Goal: Task Accomplishment & Management: Manage account settings

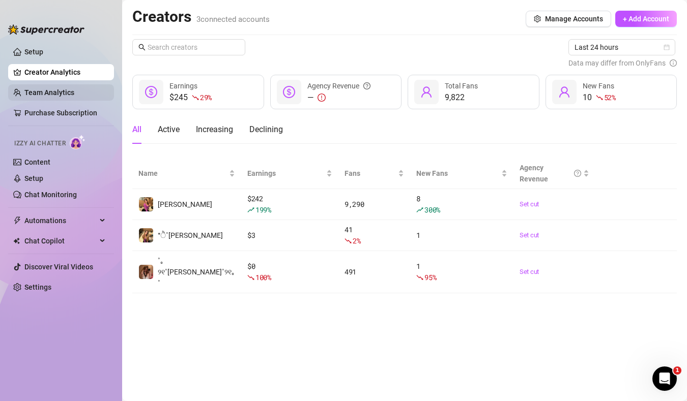
click at [36, 91] on link "Team Analytics" at bounding box center [49, 93] width 50 height 8
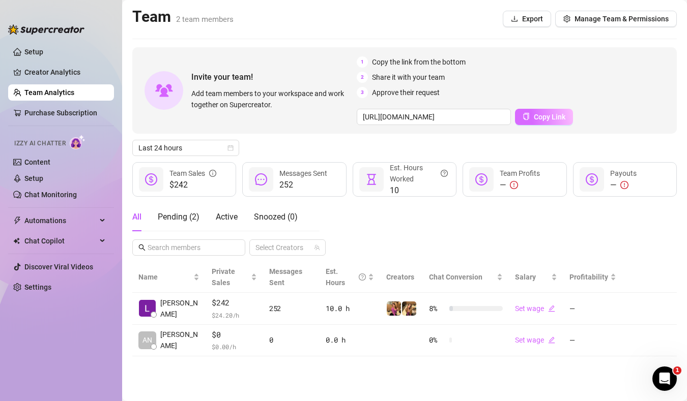
click at [538, 122] on button "Copy Link" at bounding box center [544, 117] width 58 height 16
click at [62, 81] on ul "Setup Creator Analytics Team Analytics Purchase Subscription Izzy AI Chatter Co…" at bounding box center [61, 214] width 106 height 349
click at [62, 79] on link "Creator Analytics" at bounding box center [64, 72] width 81 height 16
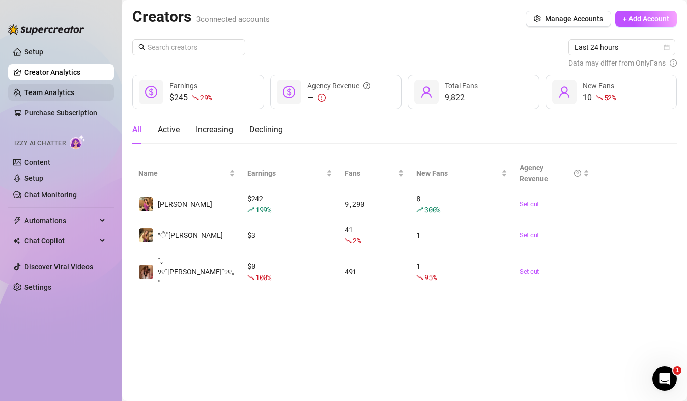
click at [60, 93] on link "Team Analytics" at bounding box center [49, 93] width 50 height 8
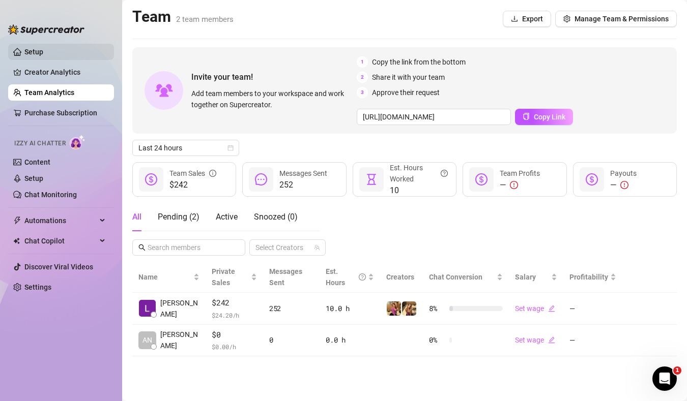
click at [43, 53] on link "Setup" at bounding box center [33, 52] width 19 height 8
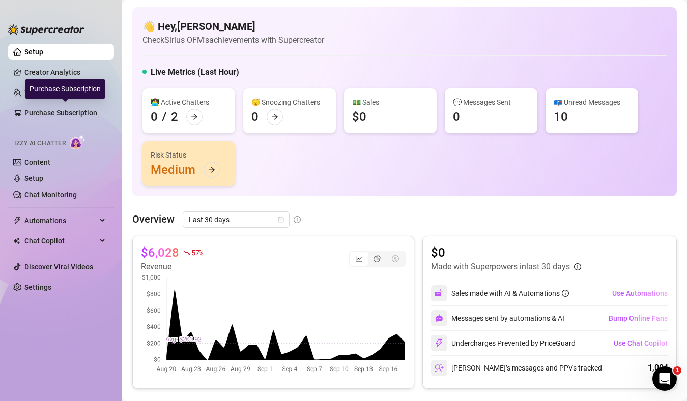
click at [53, 93] on div "Purchase Subscription" at bounding box center [64, 88] width 79 height 19
click at [24, 97] on link "Team Analytics" at bounding box center [49, 93] width 50 height 8
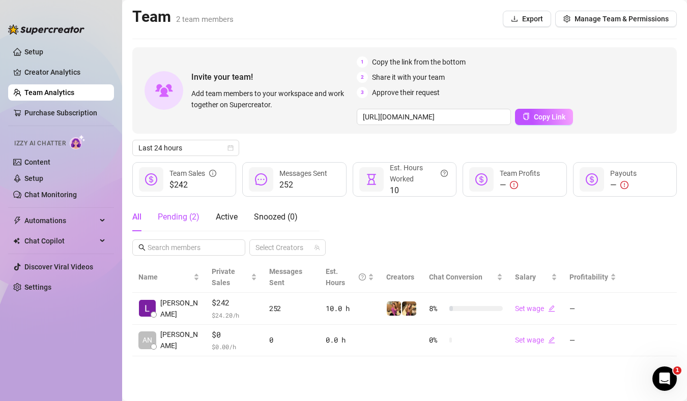
click at [160, 214] on div "Pending ( 2 )" at bounding box center [179, 217] width 42 height 12
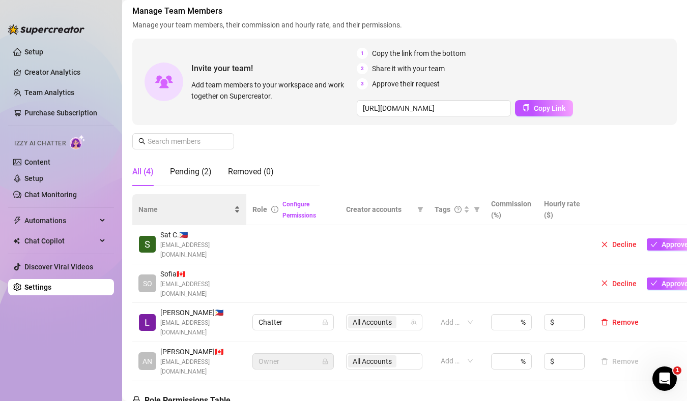
scroll to position [58, 0]
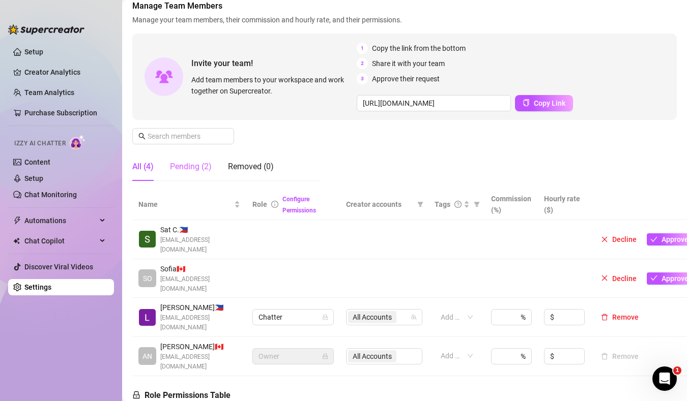
click at [193, 176] on div "Pending (2)" at bounding box center [191, 167] width 42 height 28
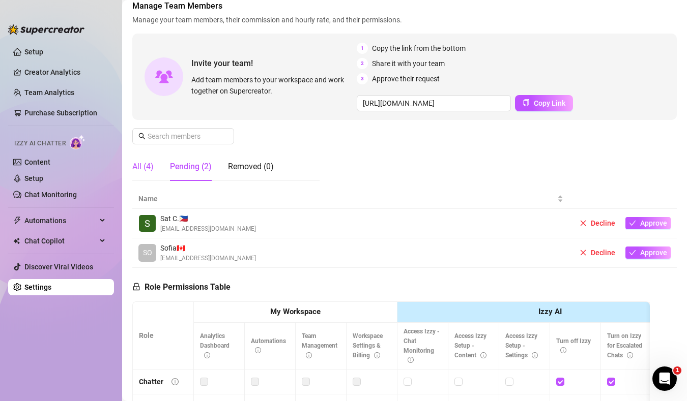
click at [140, 171] on div "All (4)" at bounding box center [142, 167] width 21 height 12
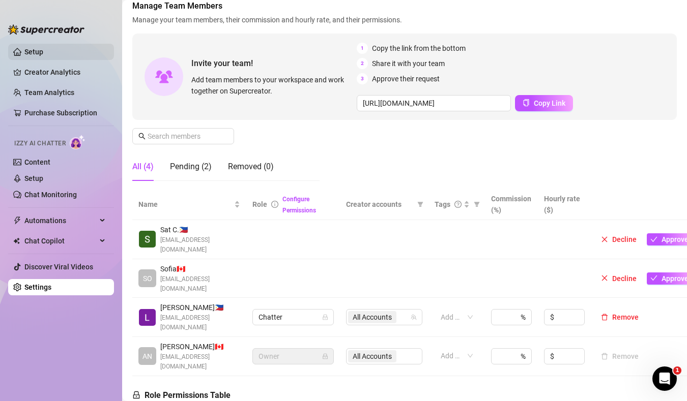
click at [37, 56] on link "Setup" at bounding box center [33, 52] width 19 height 8
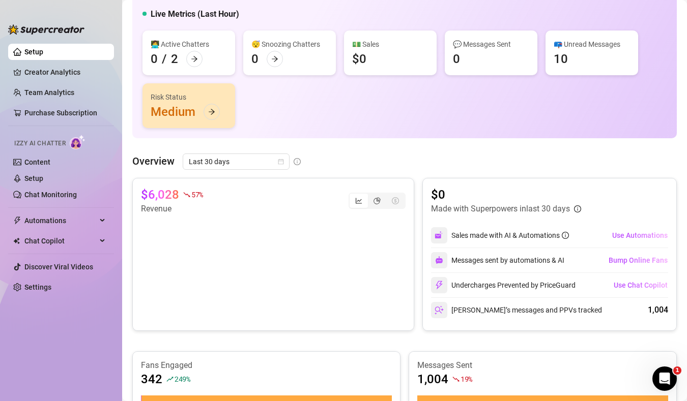
click at [31, 81] on ul "Setup Creator Analytics Team Analytics Purchase Subscription Izzy AI Chatter Co…" at bounding box center [61, 214] width 106 height 349
click at [32, 83] on ul "Setup Creator Analytics Team Analytics Purchase Subscription Izzy AI Chatter Co…" at bounding box center [61, 214] width 106 height 349
click at [32, 89] on link "Team Analytics" at bounding box center [49, 93] width 50 height 8
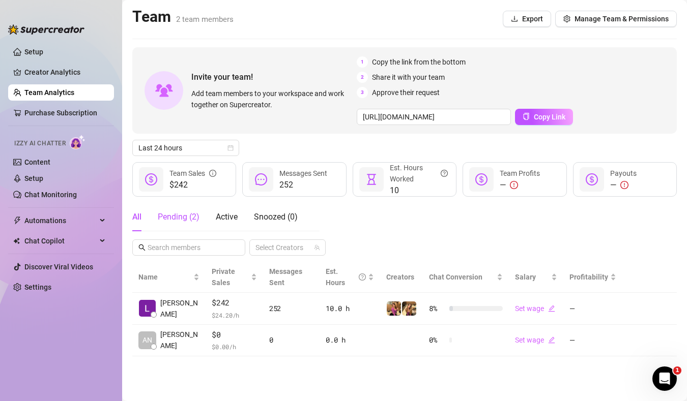
click at [190, 214] on div "Pending ( 2 )" at bounding box center [179, 217] width 42 height 12
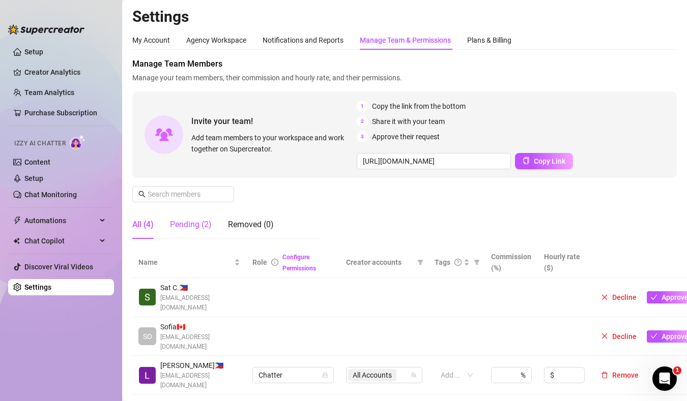
click at [201, 227] on div "Pending (2)" at bounding box center [191, 225] width 42 height 12
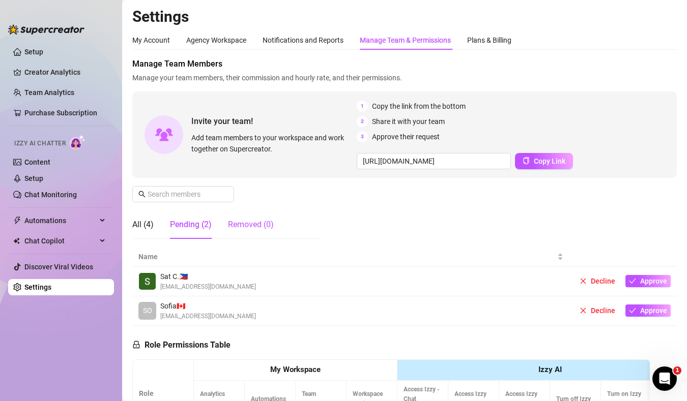
click at [241, 224] on div "Removed (0)" at bounding box center [251, 225] width 46 height 12
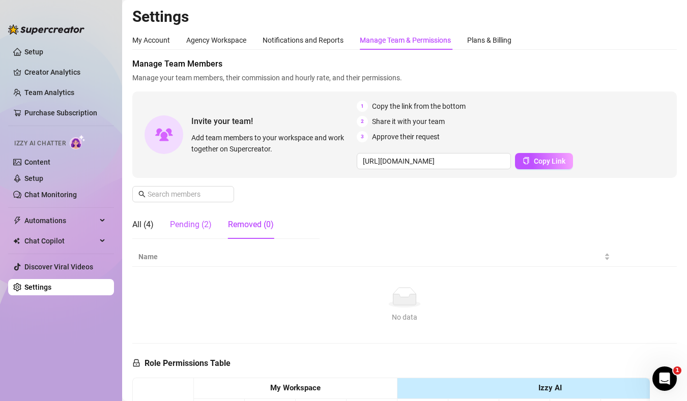
click at [208, 227] on div "Pending (2)" at bounding box center [191, 225] width 42 height 12
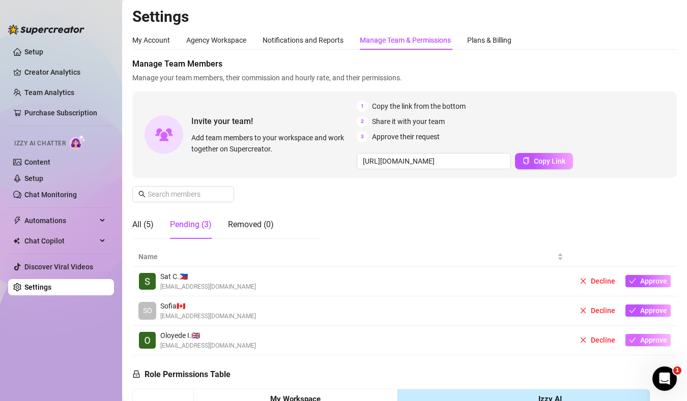
click at [641, 340] on span "Approve" at bounding box center [653, 340] width 27 height 8
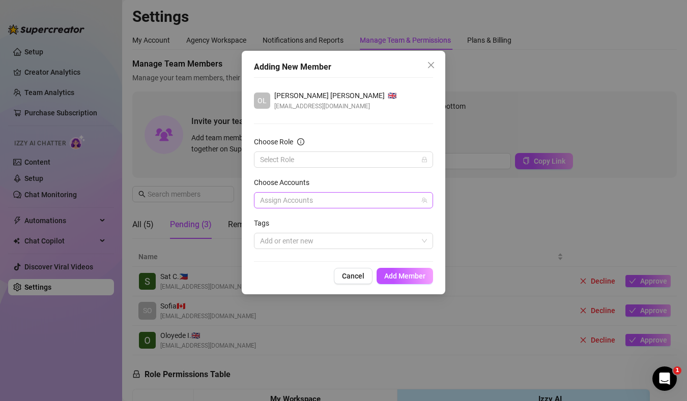
click at [346, 197] on div at bounding box center [338, 200] width 164 height 14
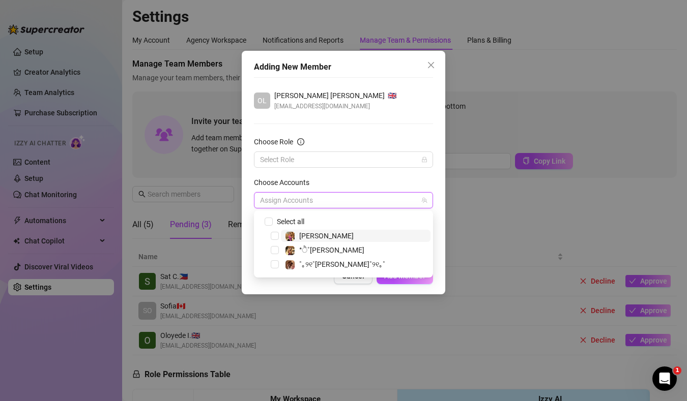
click at [334, 235] on span "[PERSON_NAME]" at bounding box center [356, 236] width 150 height 12
click at [329, 247] on span "*ੈ˚[PERSON_NAME]" at bounding box center [331, 250] width 65 height 8
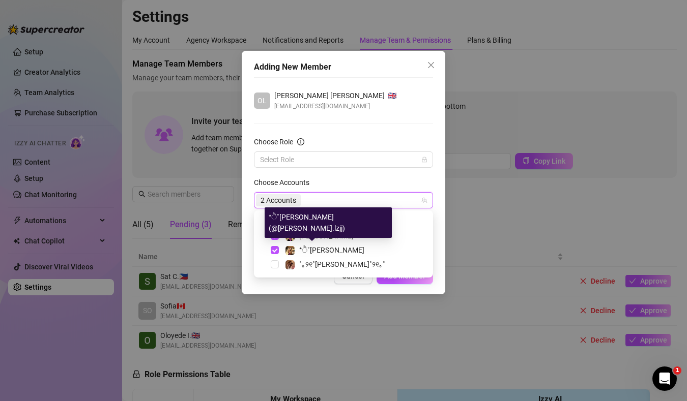
click at [329, 271] on div "˚｡୨୧˚[PERSON_NAME]˚୨୧｡˚" at bounding box center [343, 264] width 174 height 12
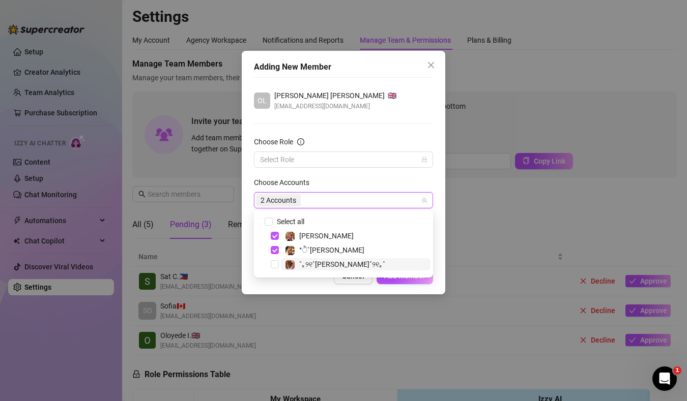
click at [329, 267] on span "˚｡୨୧˚[PERSON_NAME]˚୨୧｡˚" at bounding box center [342, 265] width 86 height 8
checkbox input "true"
click at [329, 153] on input "Choose Role" at bounding box center [339, 159] width 158 height 15
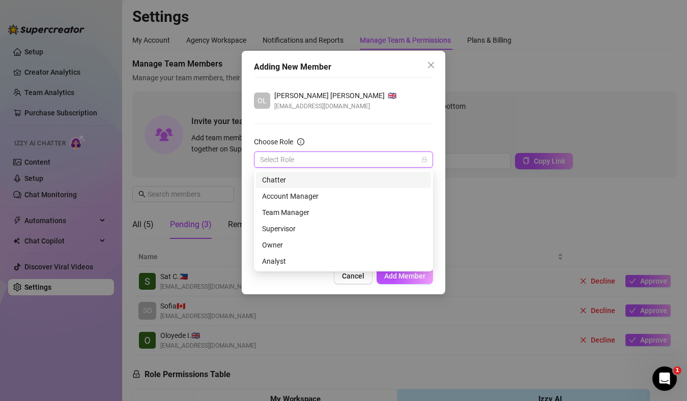
click at [324, 182] on div "Chatter" at bounding box center [343, 180] width 163 height 11
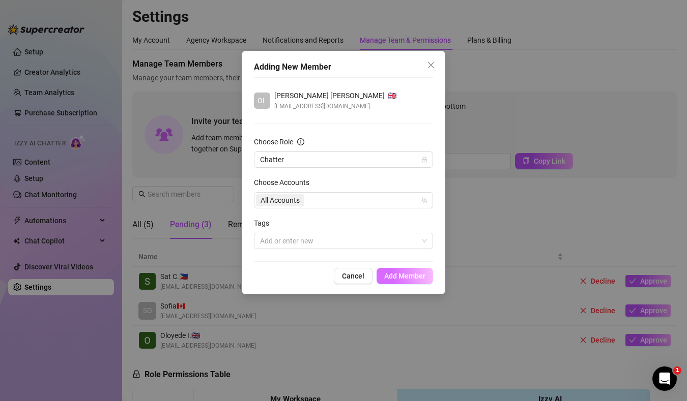
click at [394, 272] on button "Add Member" at bounding box center [405, 276] width 56 height 16
